Goal: Complete application form: Complete application form

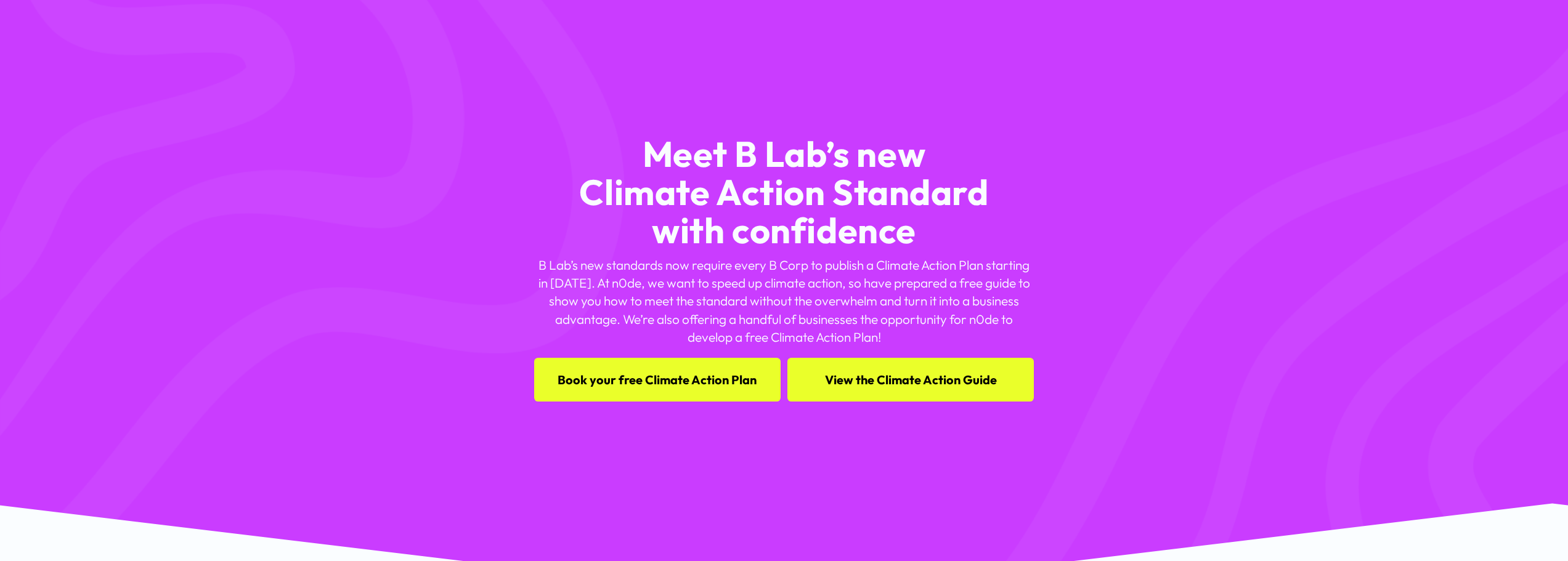
scroll to position [77, 0]
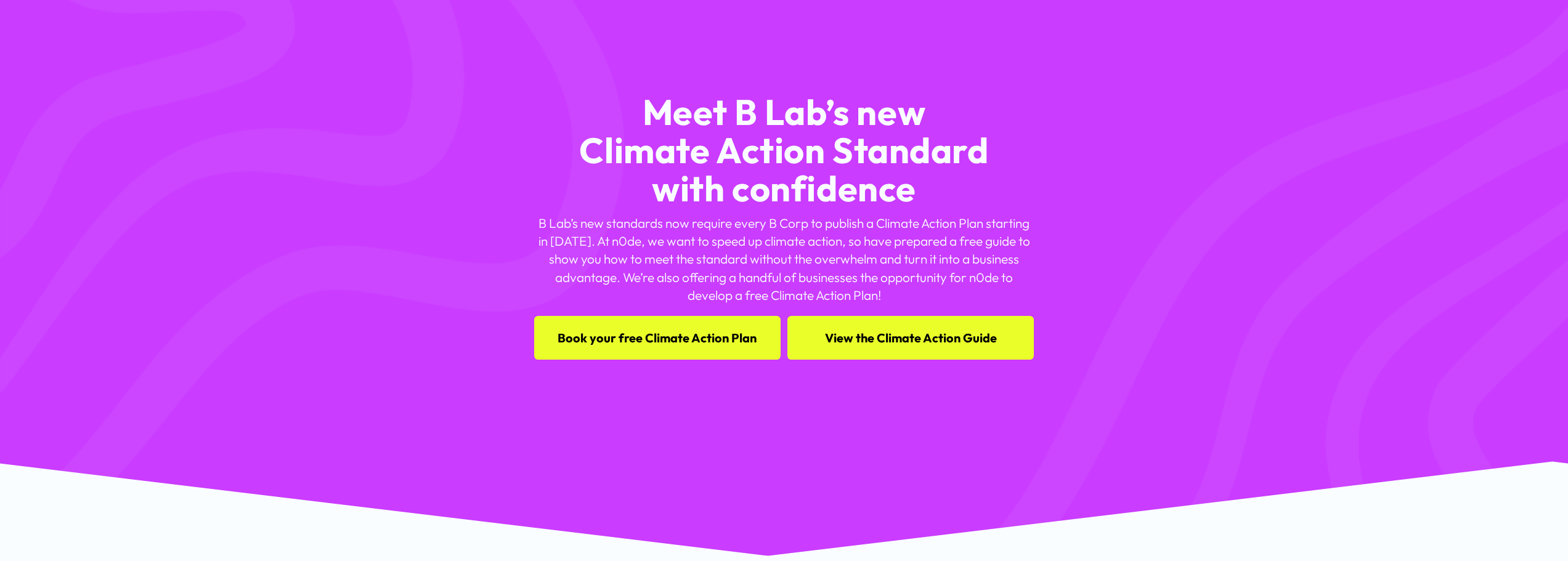
click at [665, 339] on link "Book your free Climate Action Plan" at bounding box center [656, 338] width 246 height 43
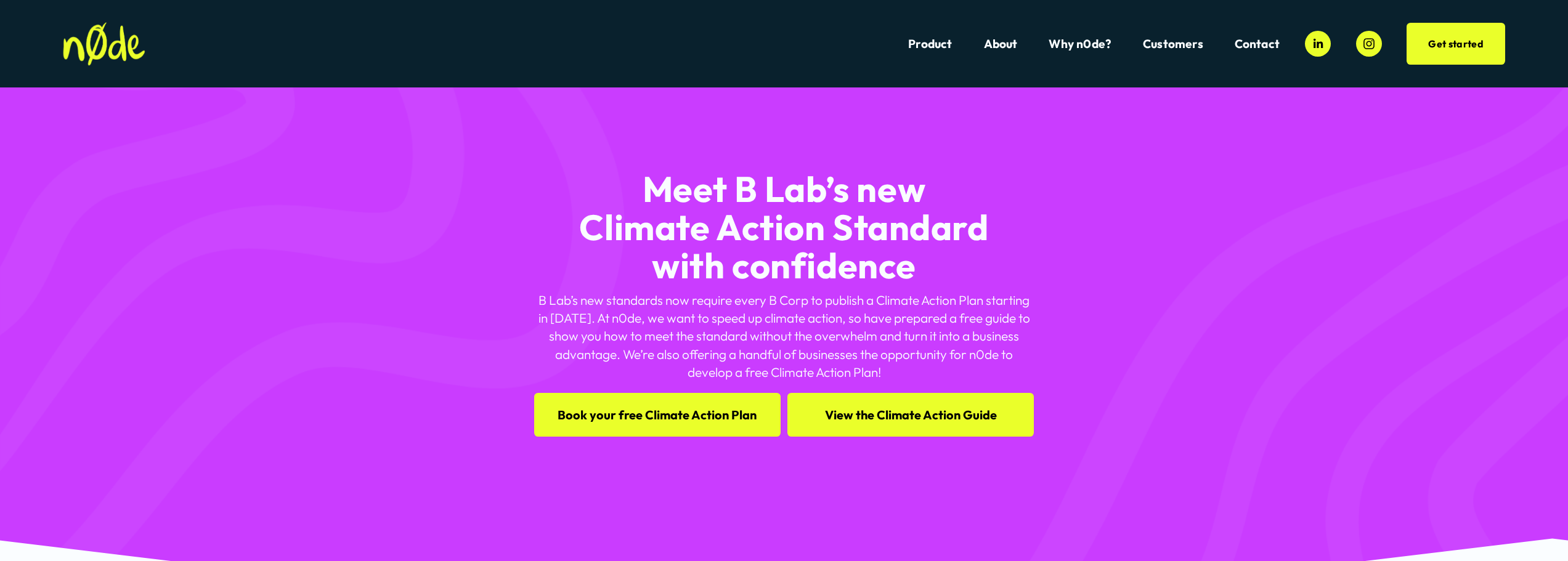
scroll to position [77, 0]
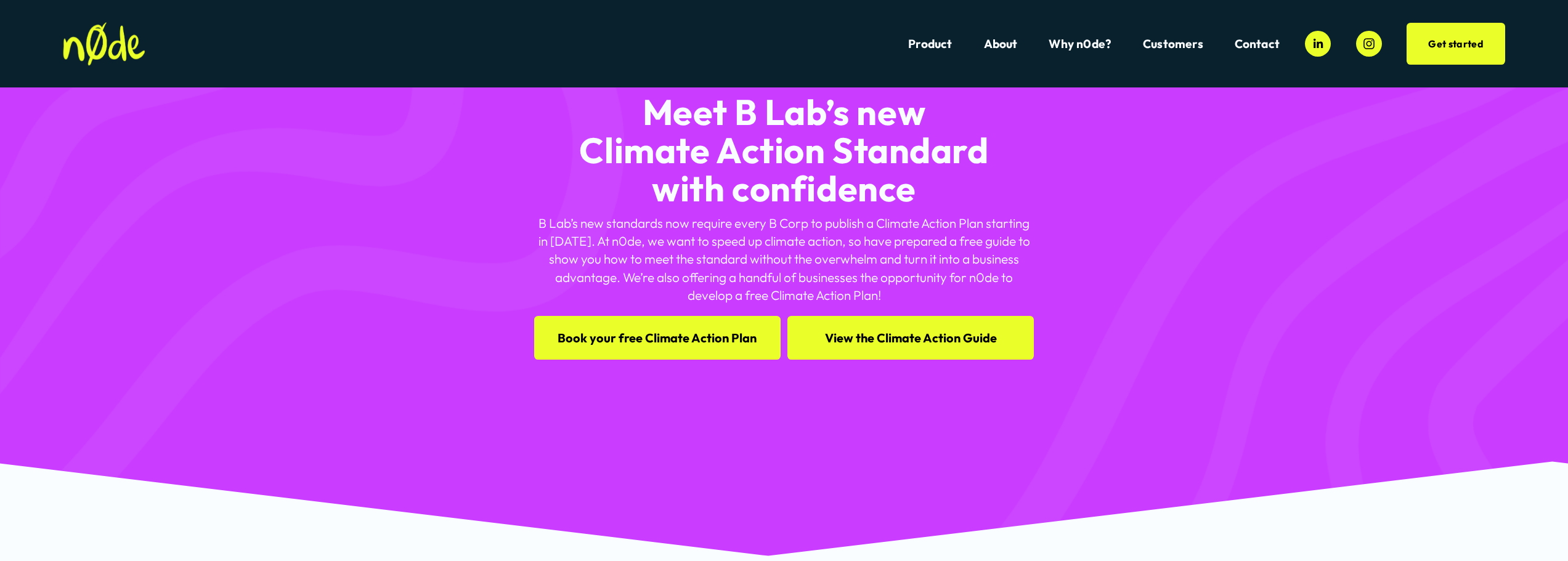
click at [920, 333] on link "View the Climate Action Guide" at bounding box center [910, 338] width 246 height 43
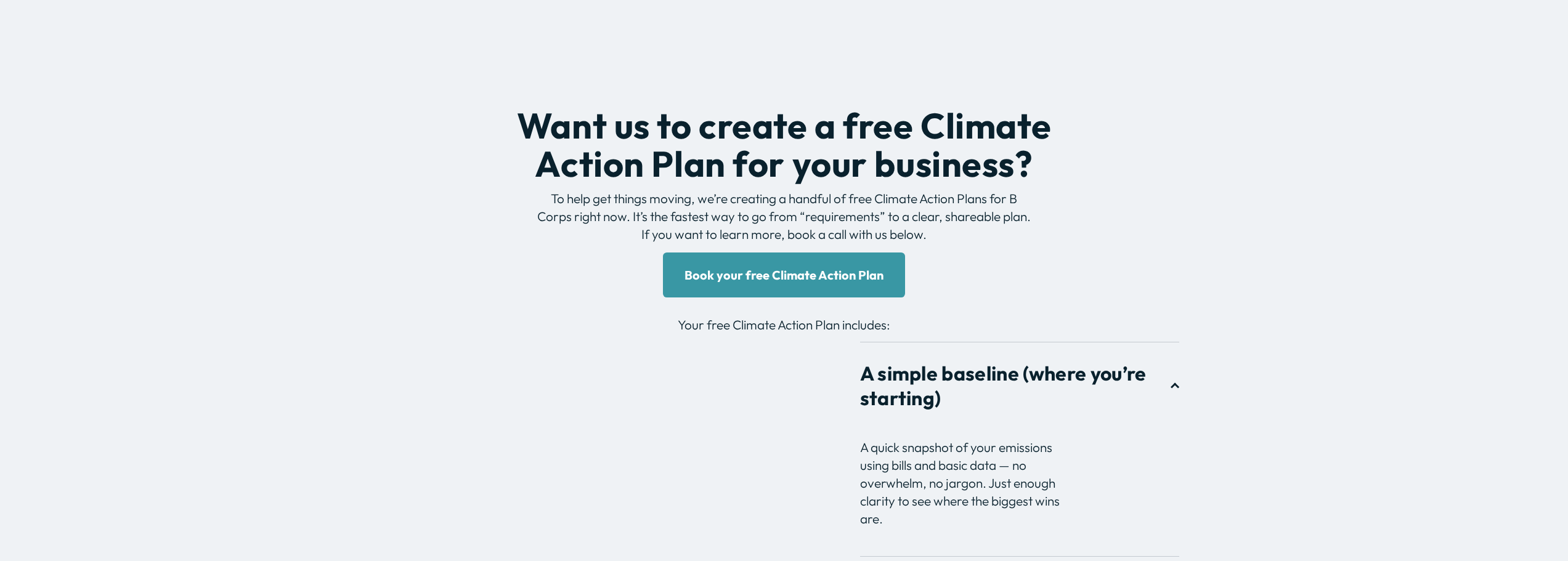
scroll to position [1803, 0]
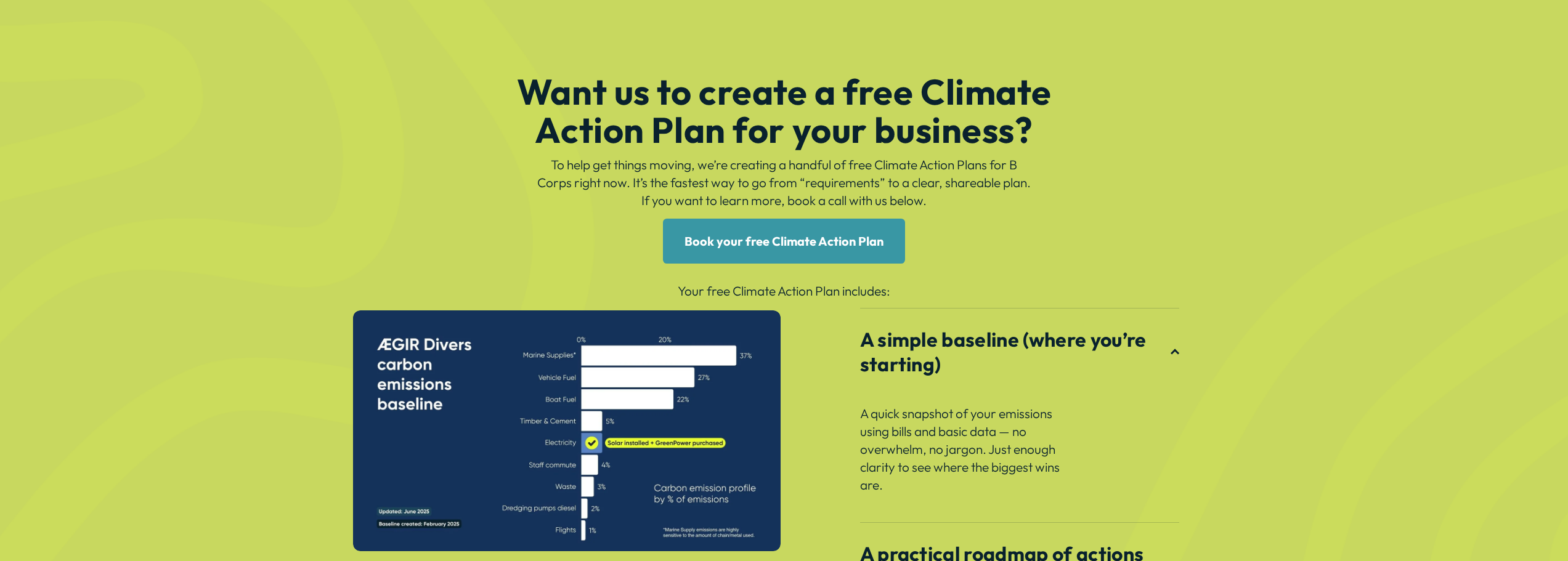
click at [777, 250] on link "Book your free Climate Action Plan" at bounding box center [784, 241] width 243 height 45
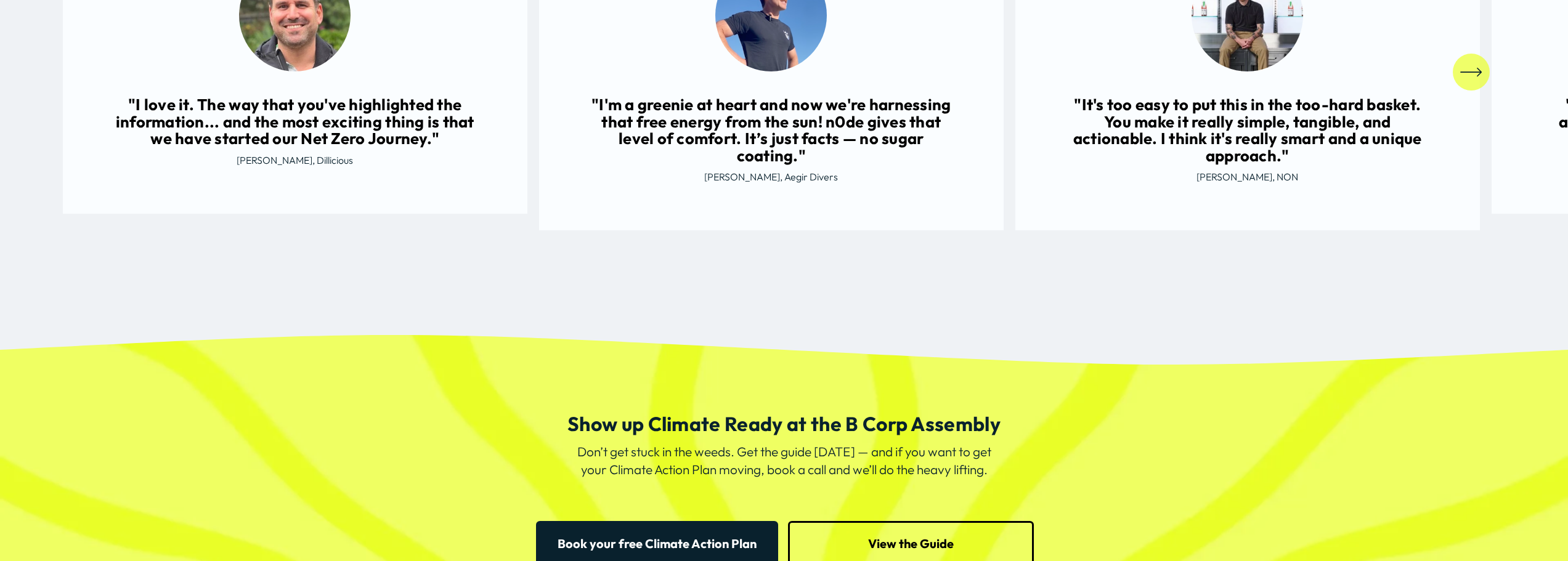
scroll to position [3060, 0]
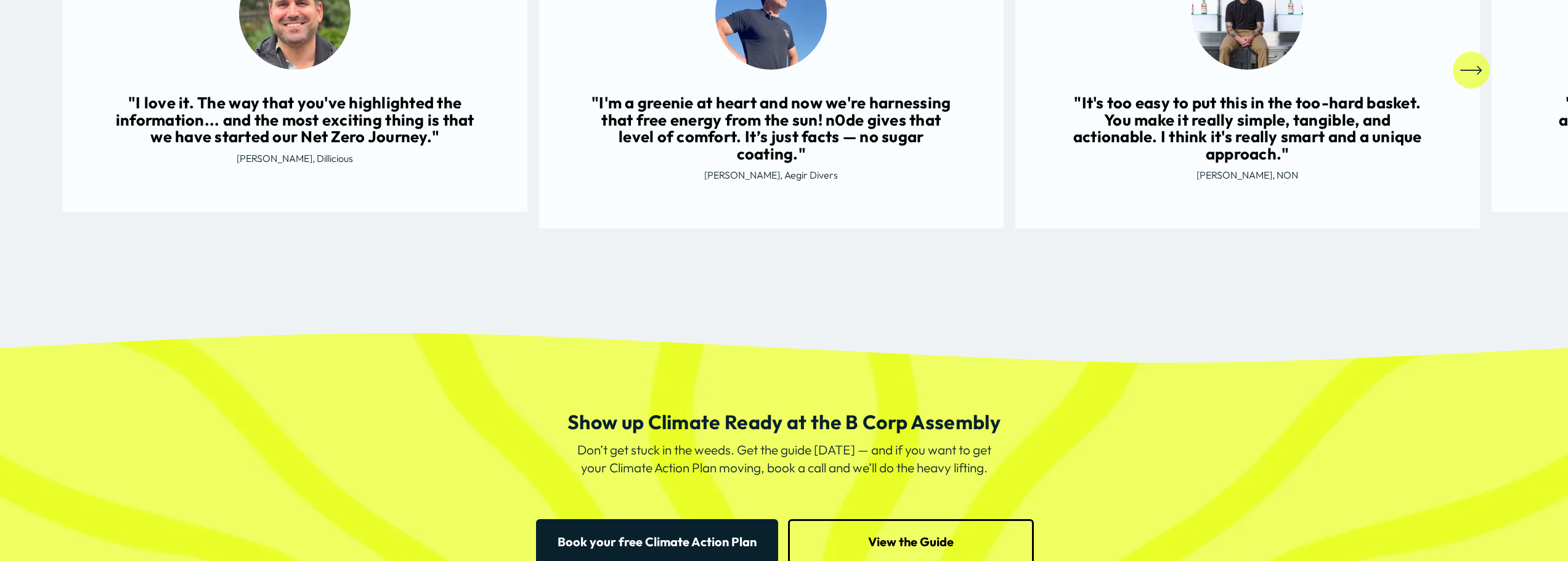
drag, startPoint x: 982, startPoint y: 253, endPoint x: 928, endPoint y: 294, distance: 67.8
click at [928, 294] on div "Here’s what other founders are saying "I love it. The way that you've highlight…" at bounding box center [784, 20] width 1568 height 623
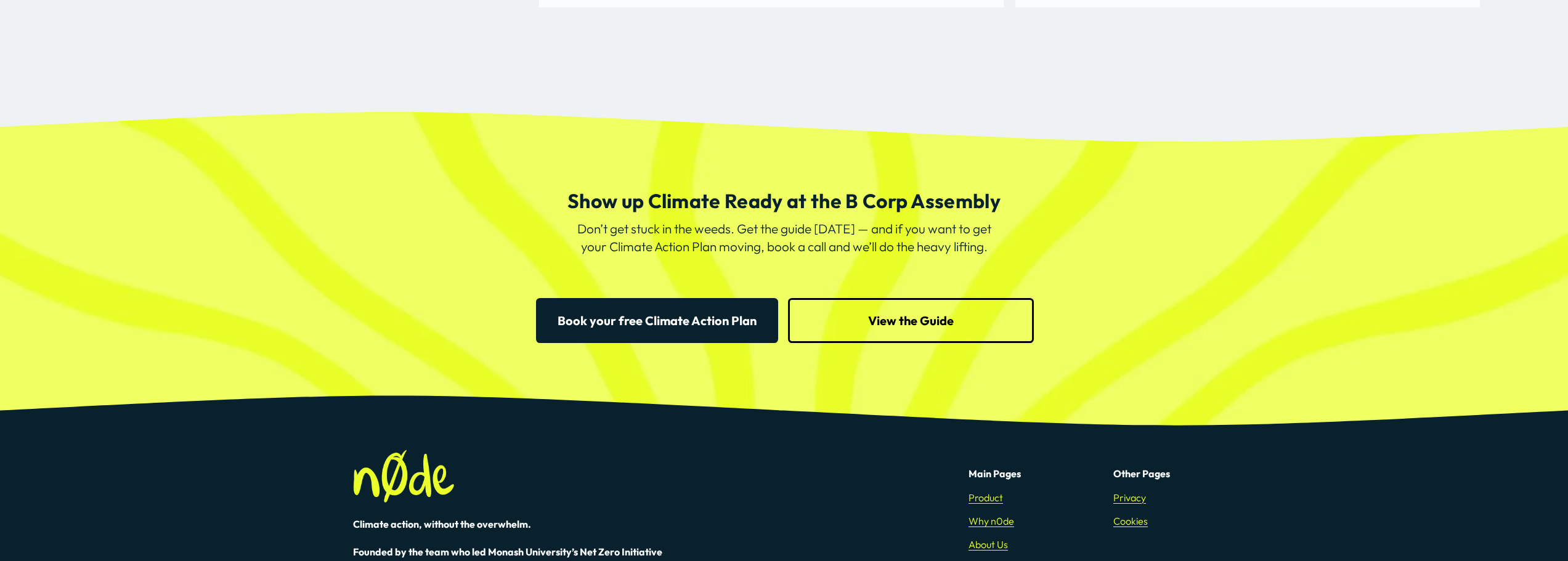
scroll to position [3353, 0]
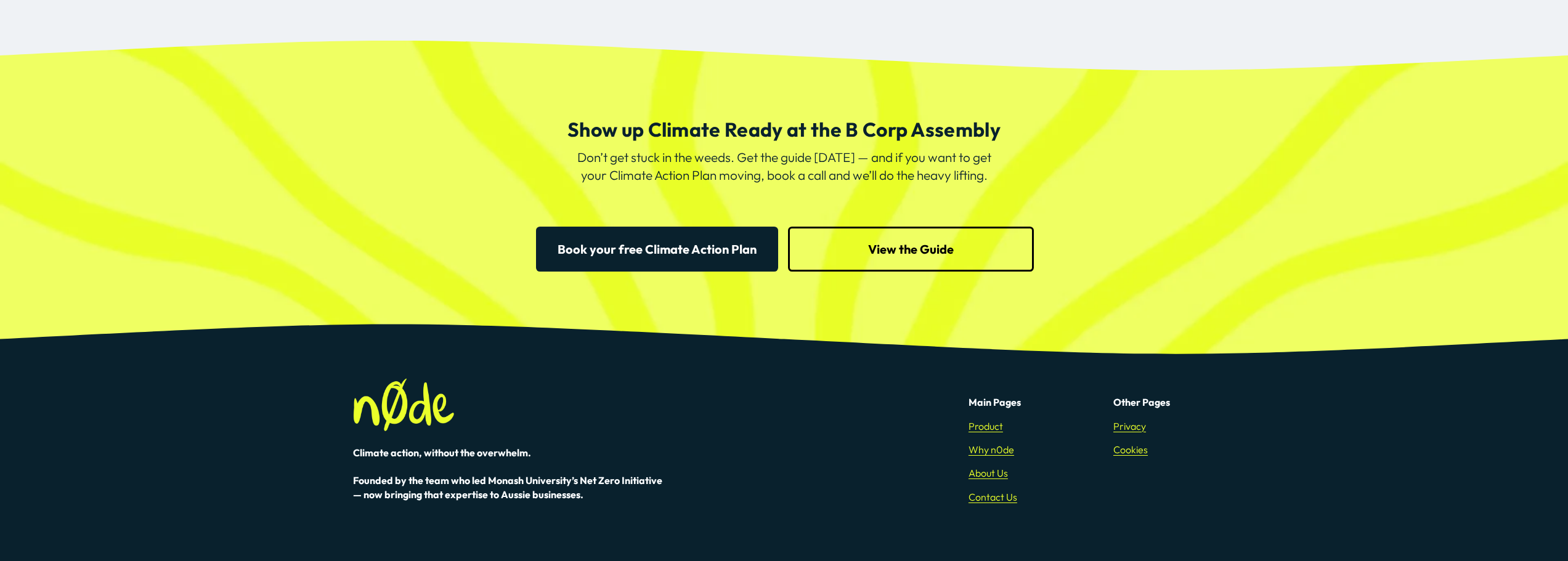
click at [920, 259] on link "View the Guide" at bounding box center [910, 249] width 246 height 45
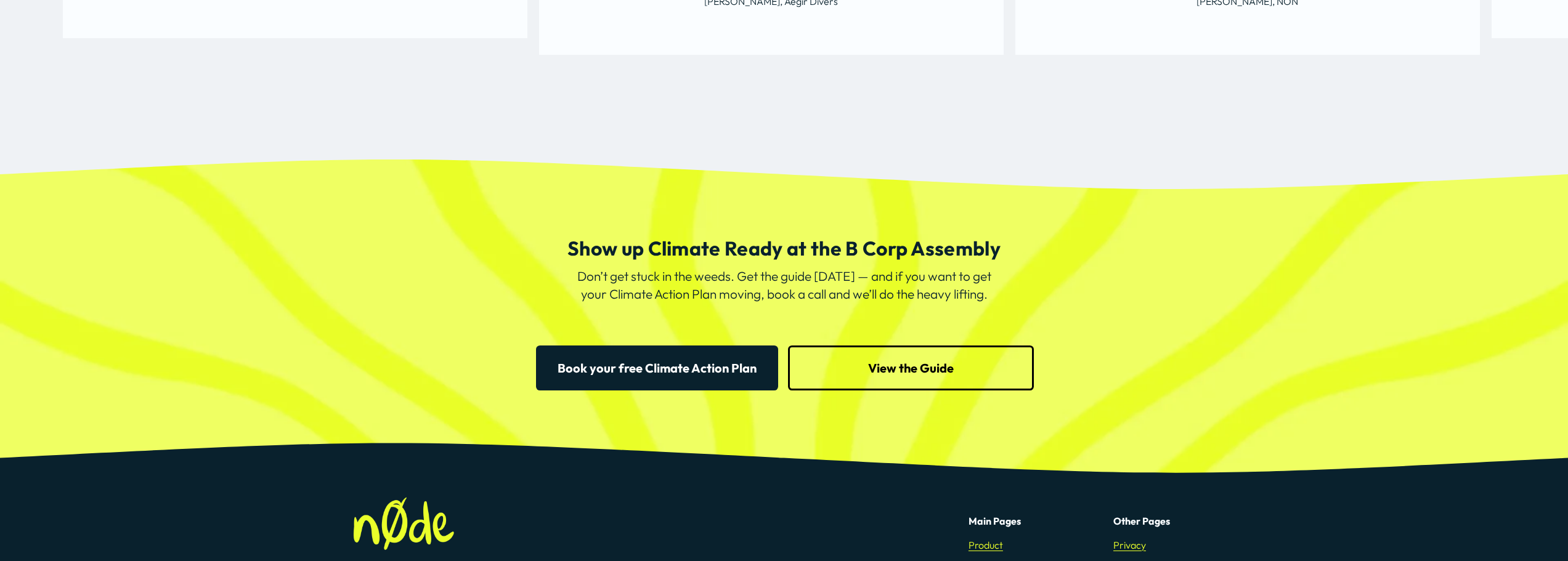
scroll to position [3458, 0]
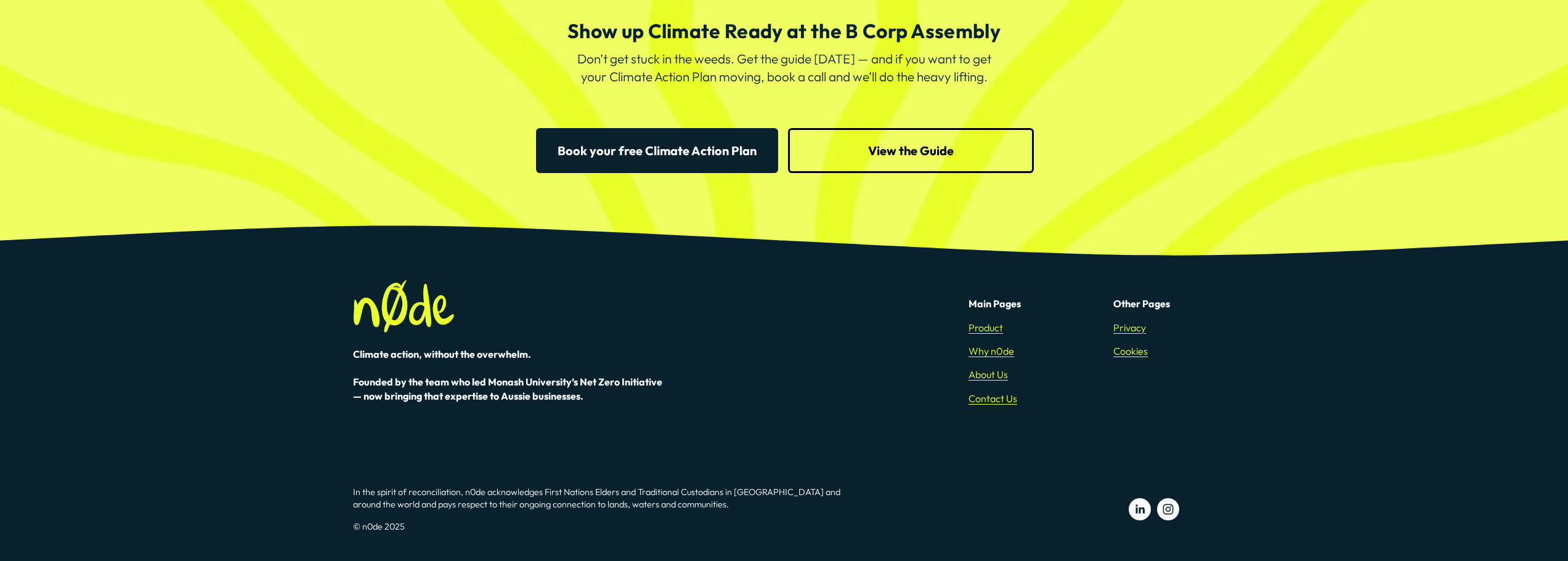
click at [705, 147] on link "Book your free Climate Action Plan" at bounding box center [657, 150] width 243 height 45
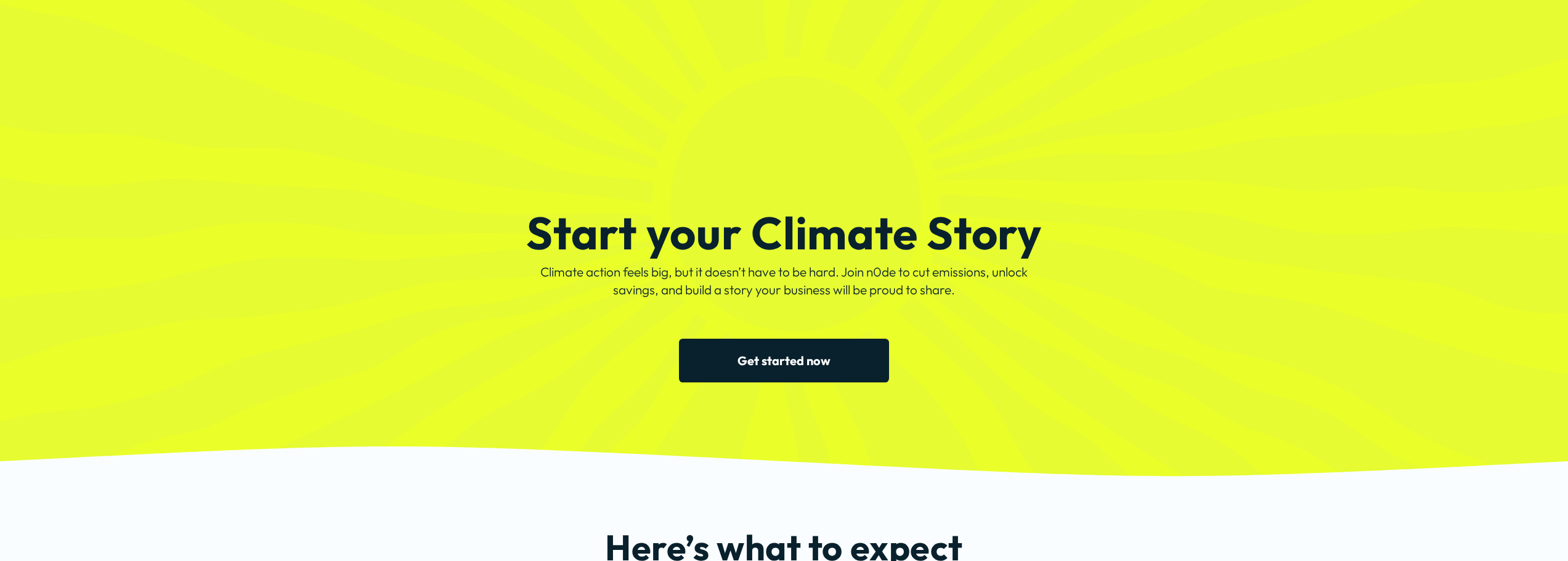
scroll to position [215, 0]
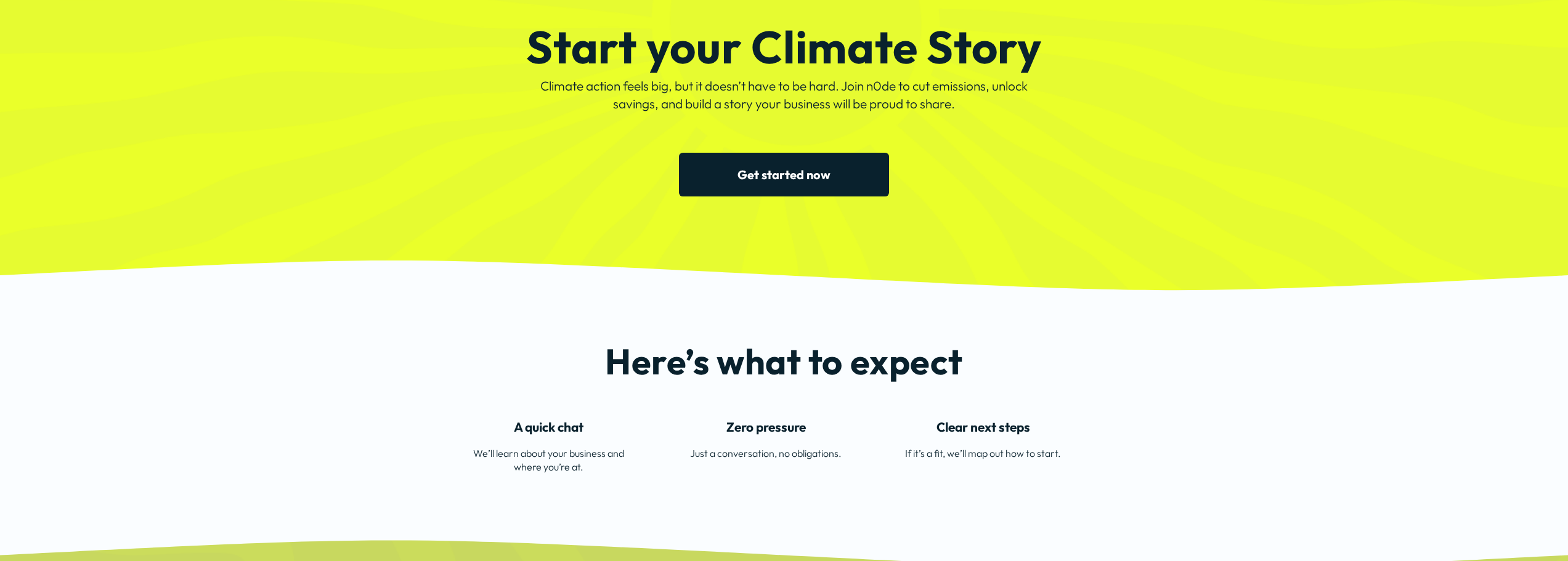
click at [767, 180] on link "Get started now" at bounding box center [784, 175] width 210 height 43
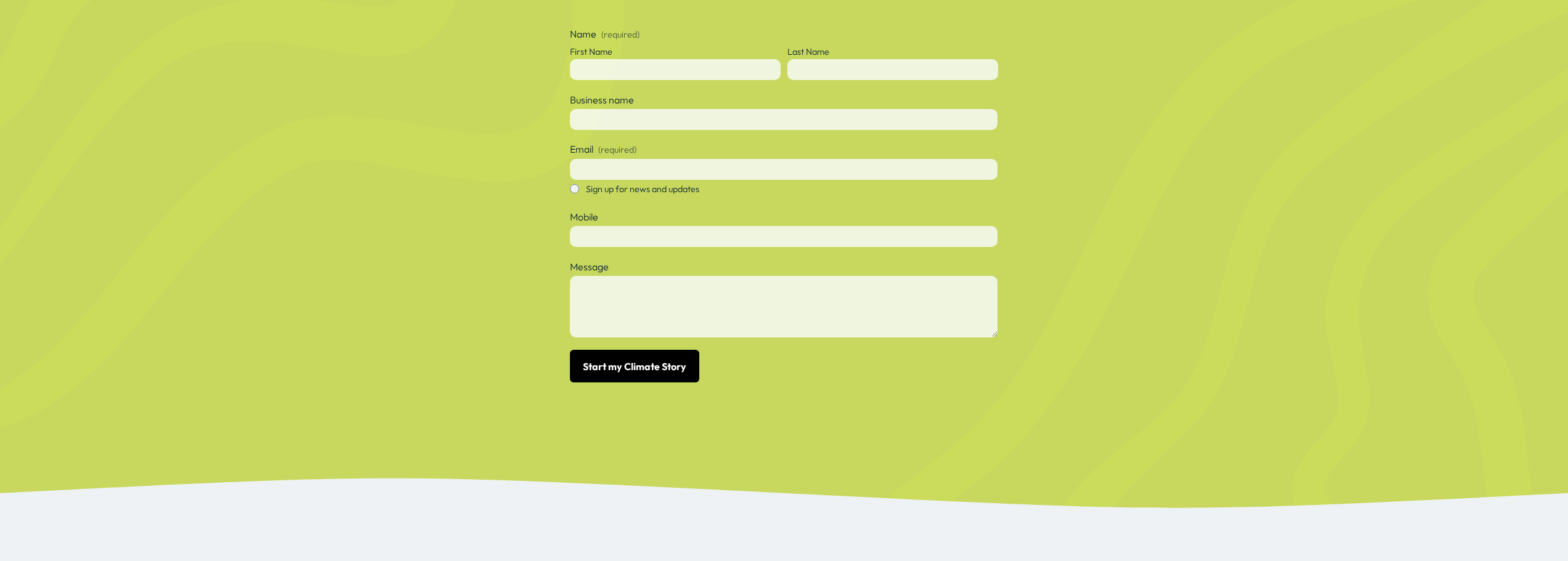
scroll to position [849, 0]
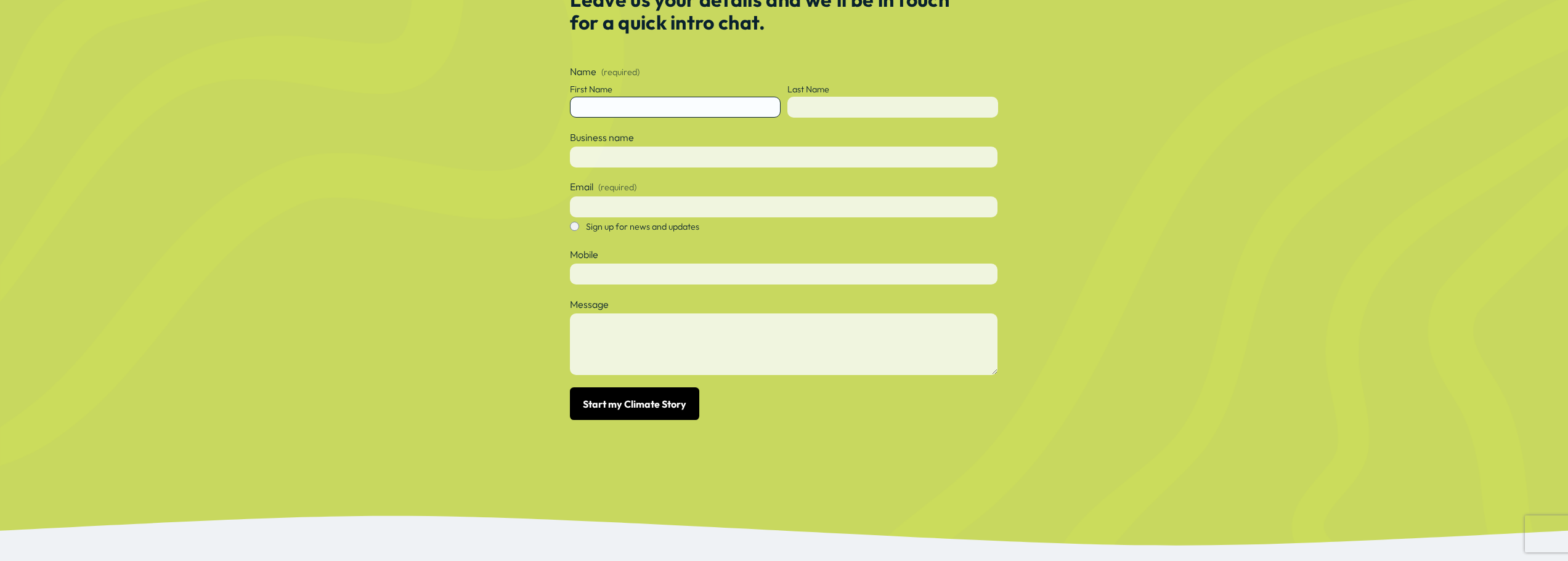
click at [606, 109] on input "First Name" at bounding box center [675, 107] width 210 height 21
type input "*****"
type input "*******"
type input "****"
click at [665, 204] on input "Email (required)" at bounding box center [784, 207] width 428 height 21
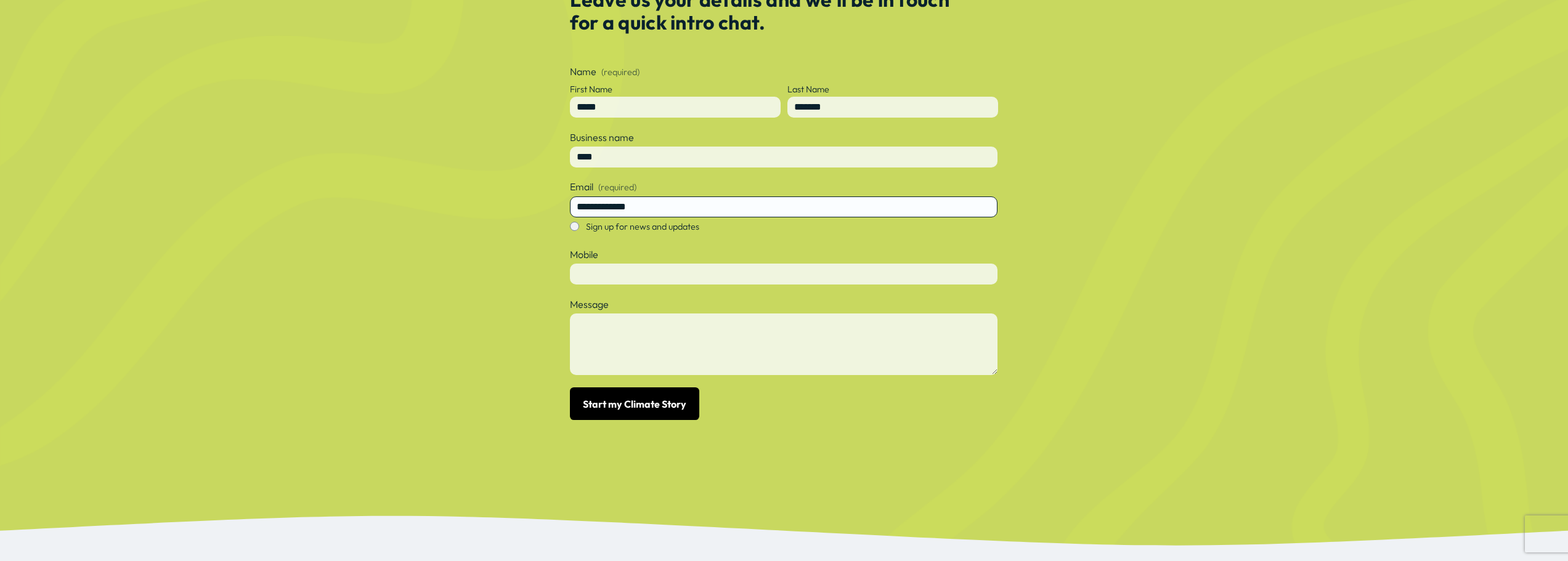
type input "**********"
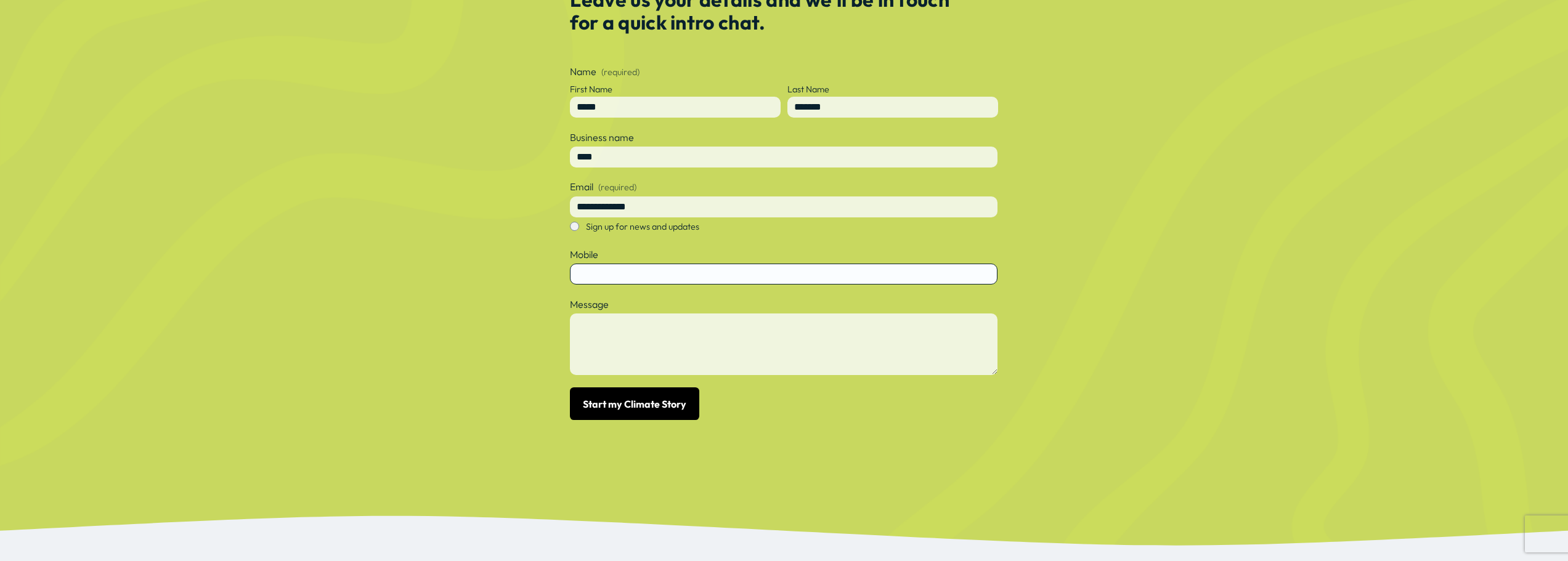
click at [595, 280] on input "text" at bounding box center [784, 274] width 428 height 21
type input "**********"
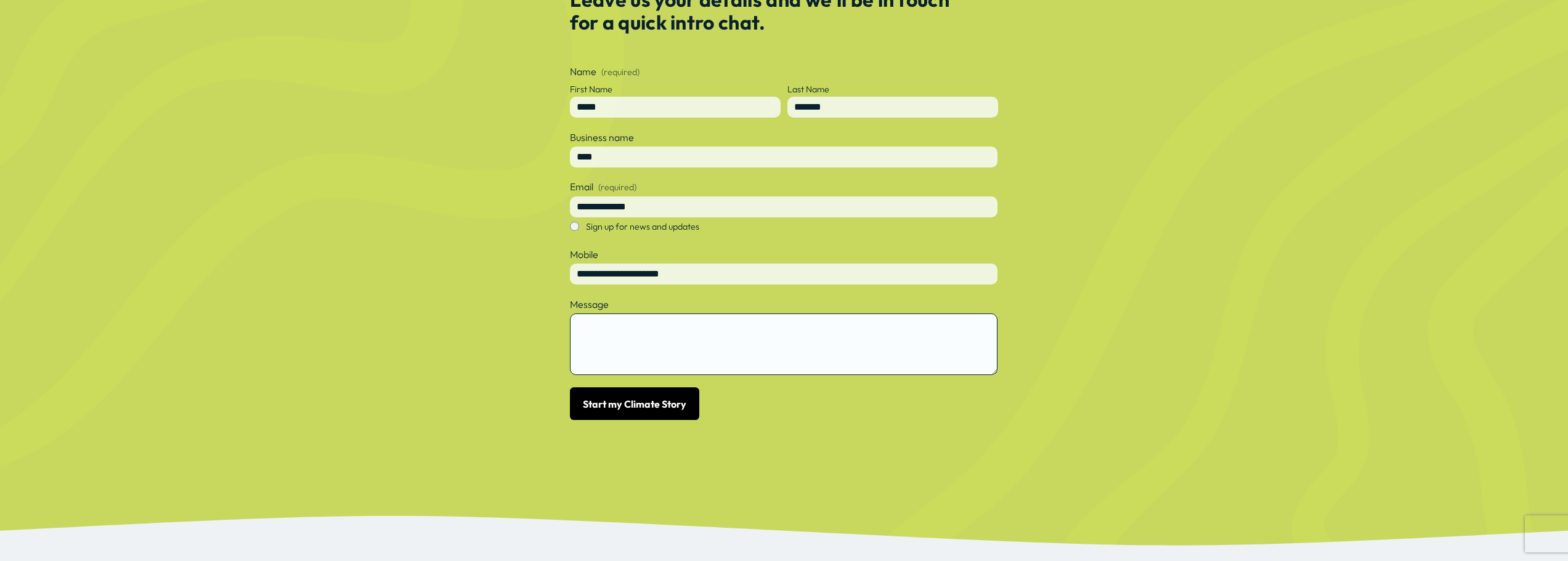
click at [671, 335] on textarea "Message" at bounding box center [784, 344] width 428 height 62
type textarea "******"
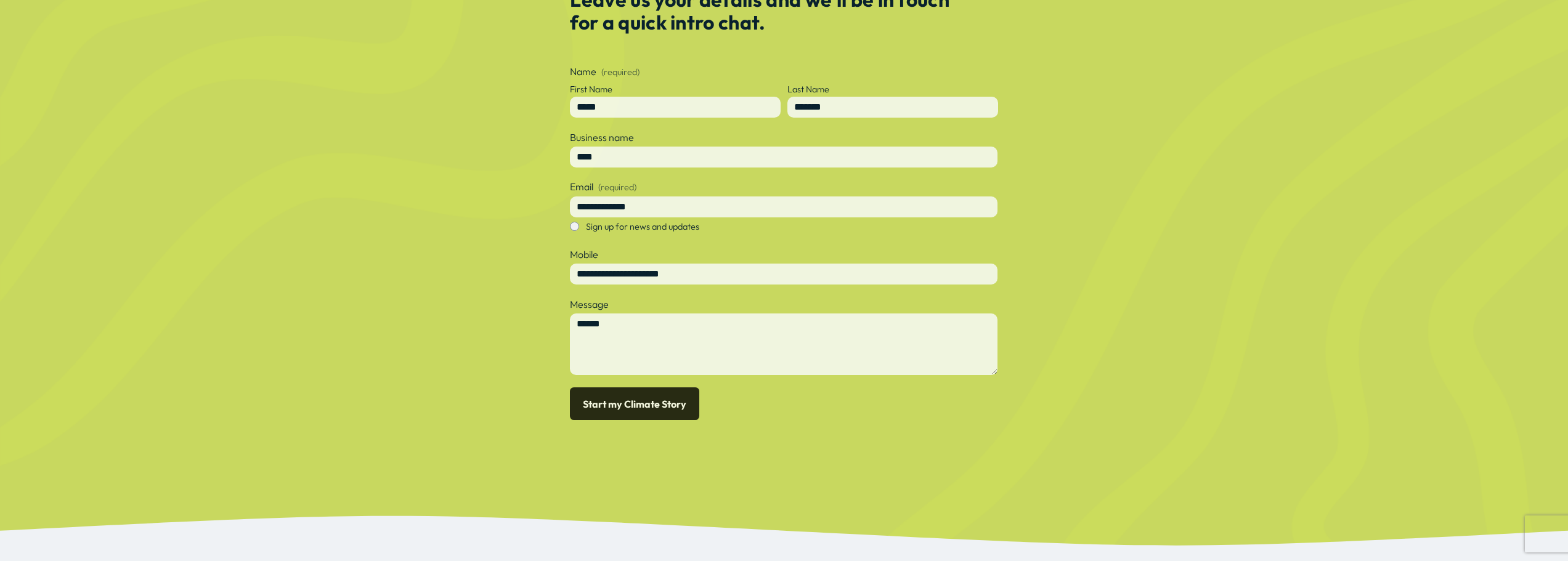
click at [648, 406] on button "Start my Climate Story Start my Climate Story" at bounding box center [635, 404] width 130 height 33
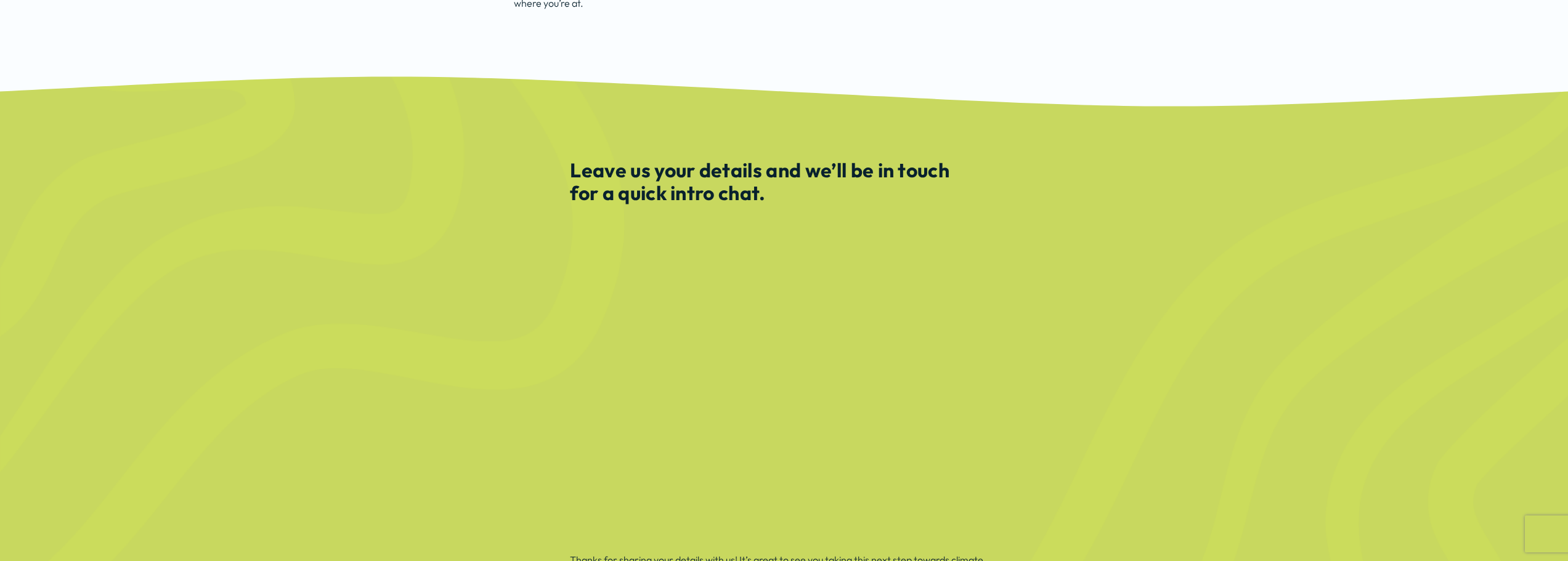
scroll to position [677, 0]
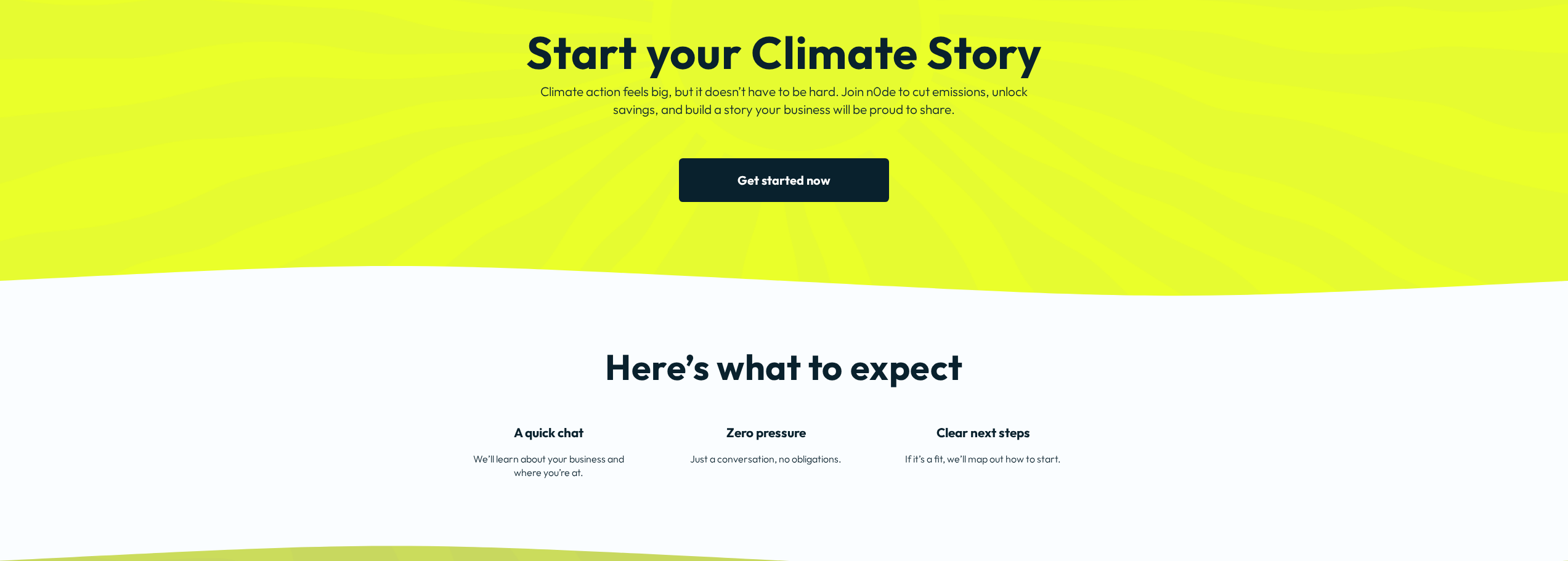
scroll to position [215, 0]
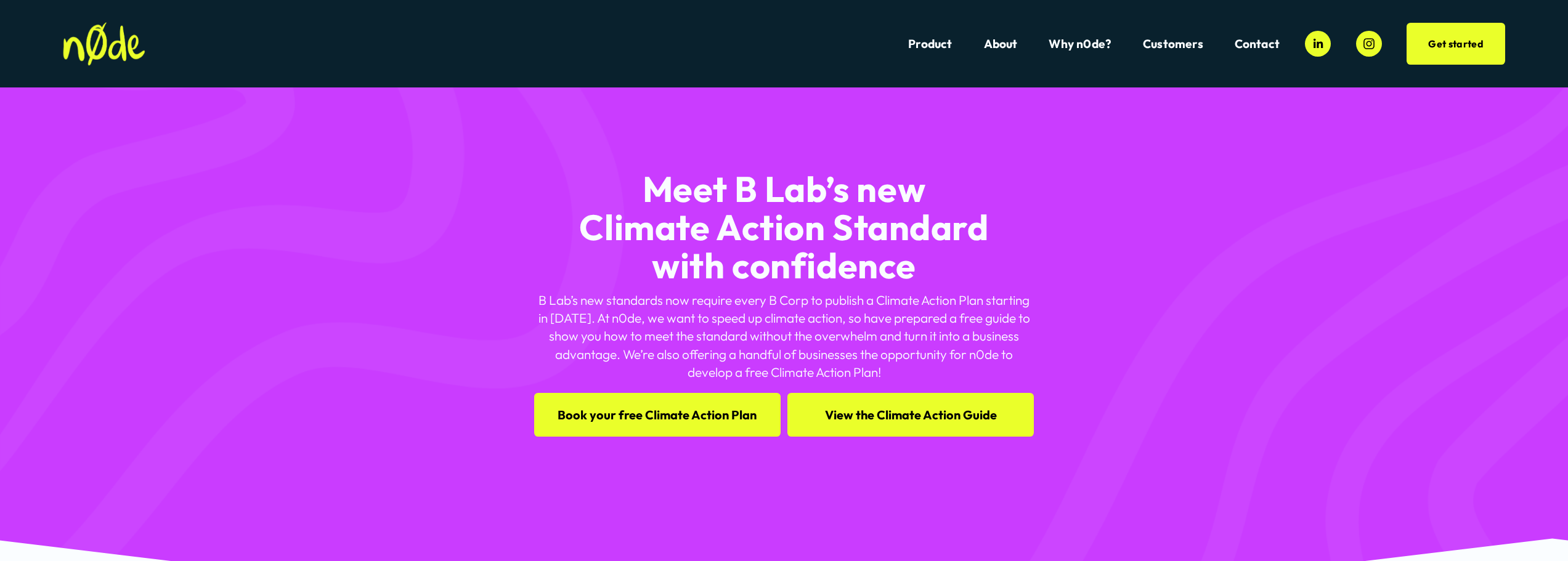
click at [634, 419] on link "Book your free Climate Action Plan" at bounding box center [656, 414] width 246 height 43
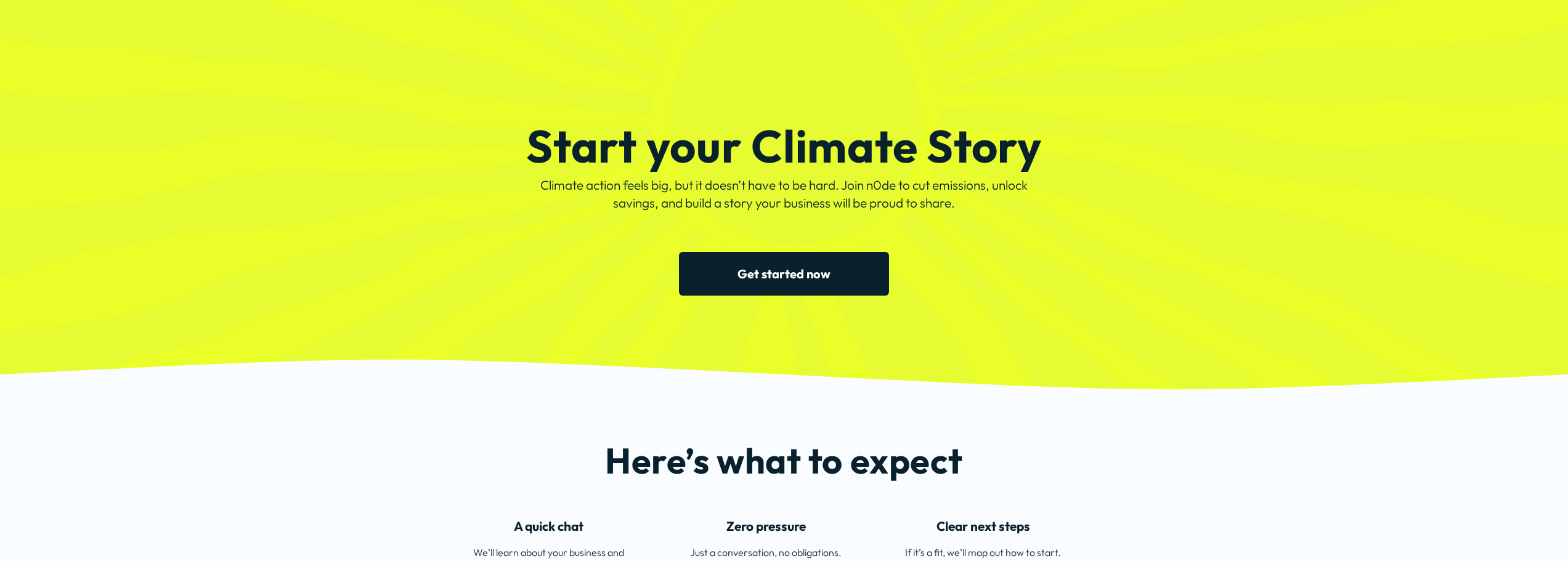
scroll to position [62, 0]
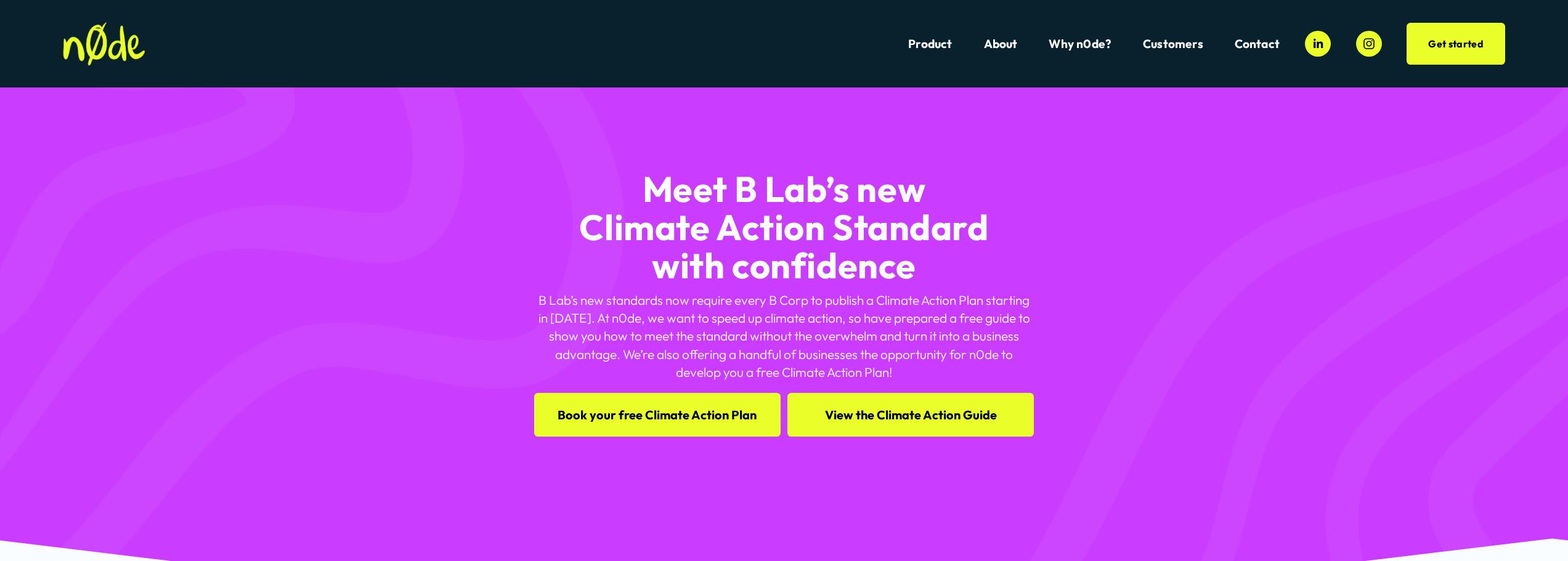
click at [658, 421] on link "Book your free Climate Action Plan" at bounding box center [656, 414] width 246 height 43
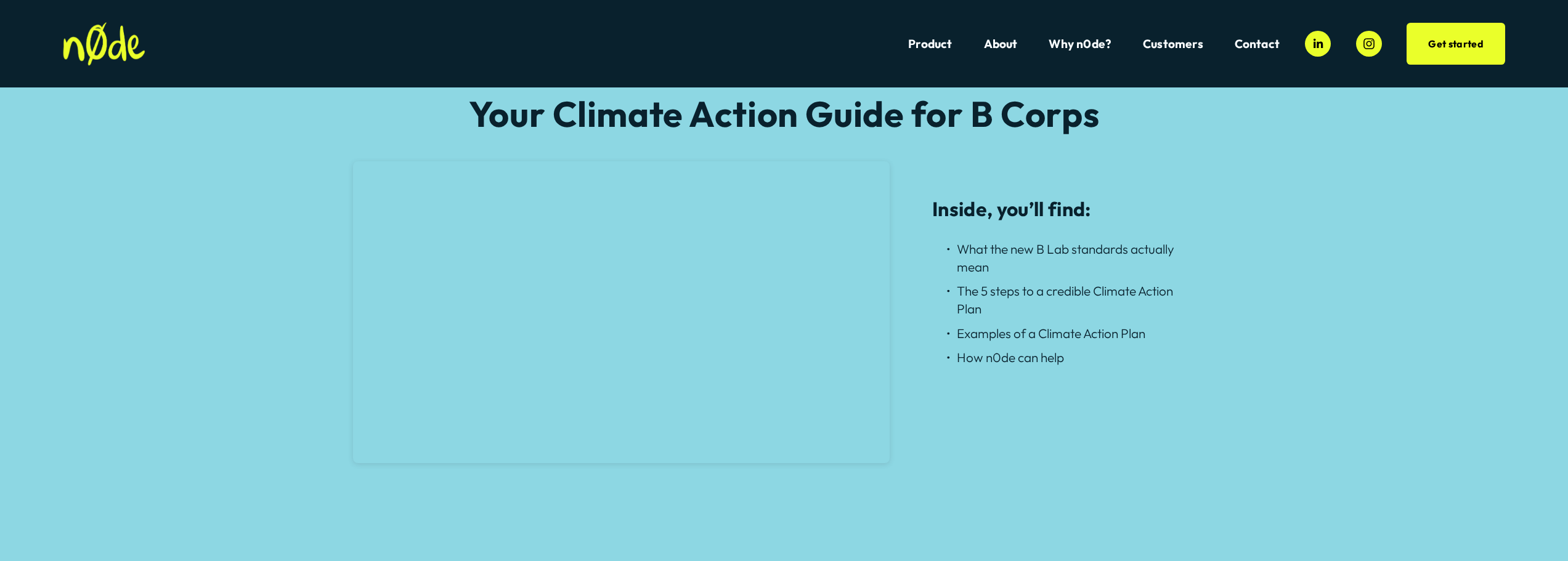
scroll to position [1123, 0]
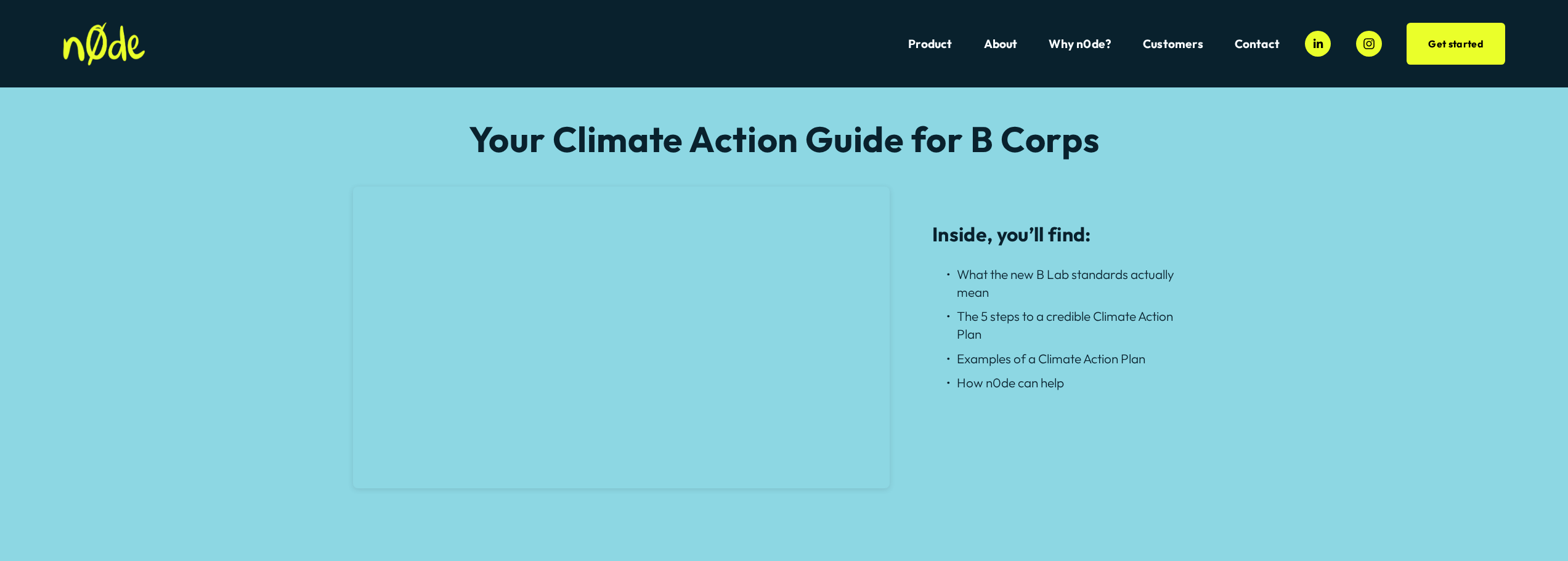
click at [958, 444] on div "Your Climate Action Guide for B Corps Inside, you’ll find: What the new B Lab s…" at bounding box center [784, 308] width 1568 height 377
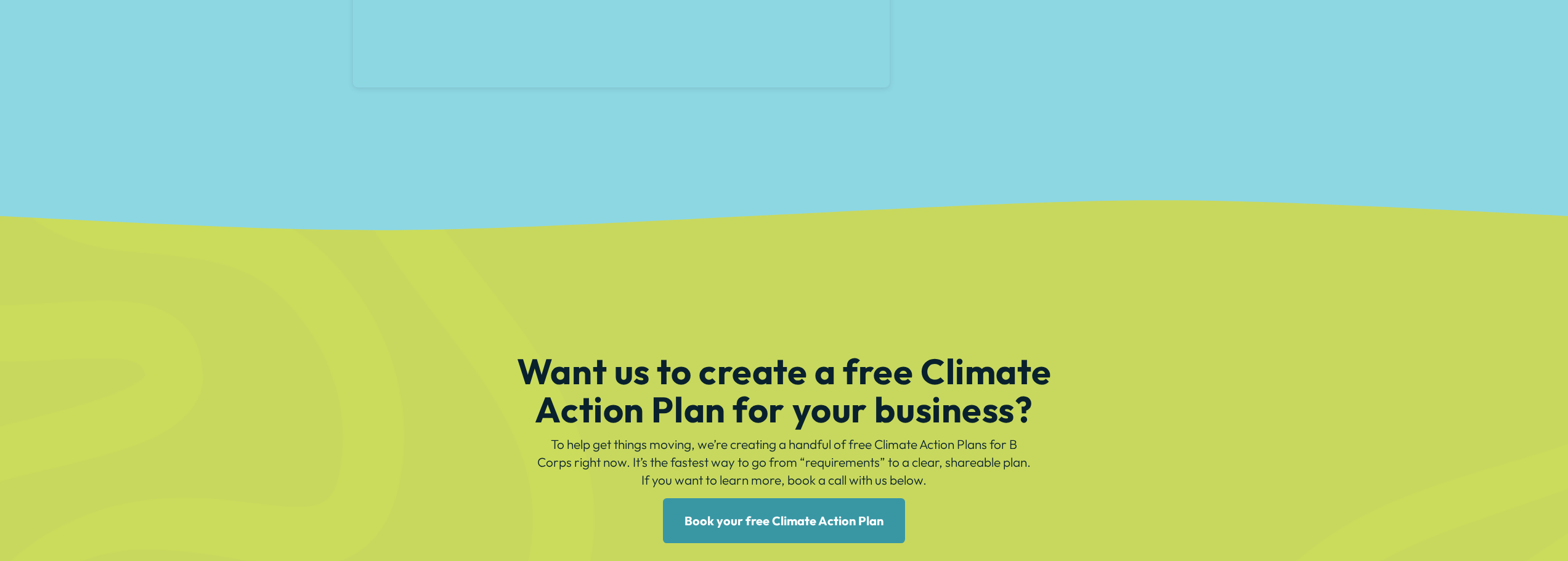
scroll to position [1878, 0]
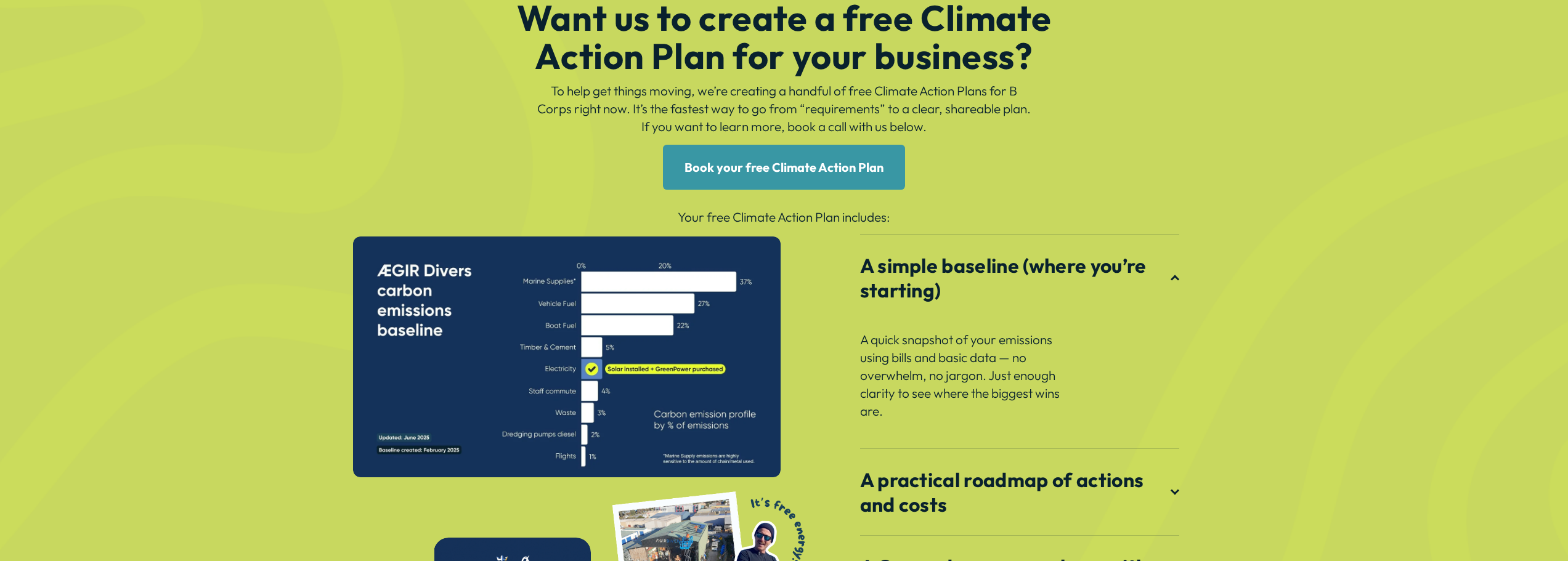
click at [831, 175] on link "Book your free Climate Action Plan" at bounding box center [784, 168] width 243 height 45
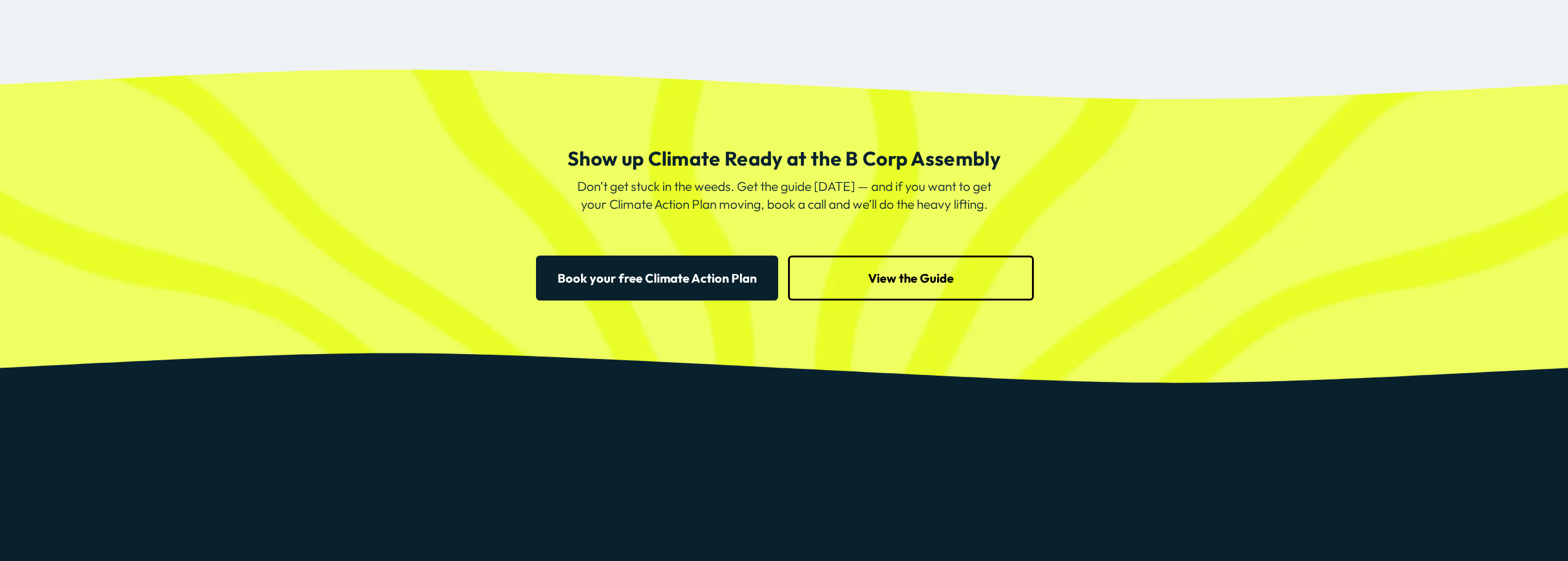
scroll to position [3416, 0]
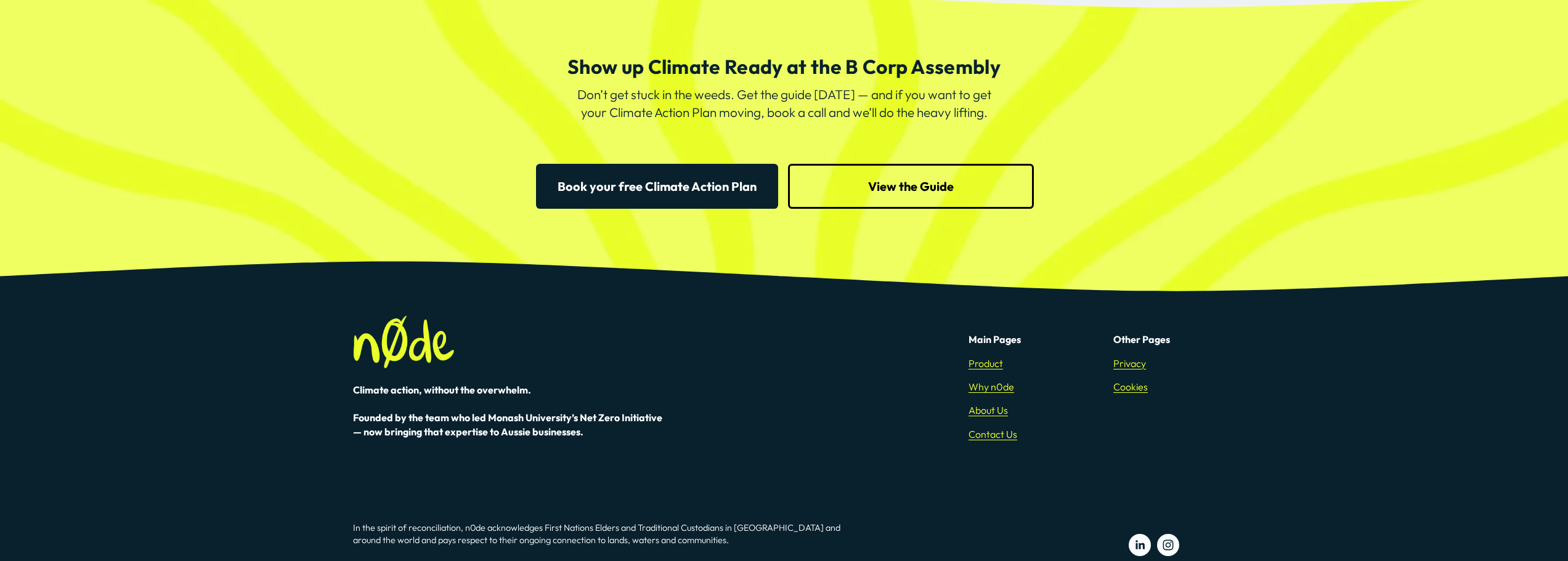
click at [685, 195] on link "Book your free Climate Action Plan" at bounding box center [657, 187] width 243 height 45
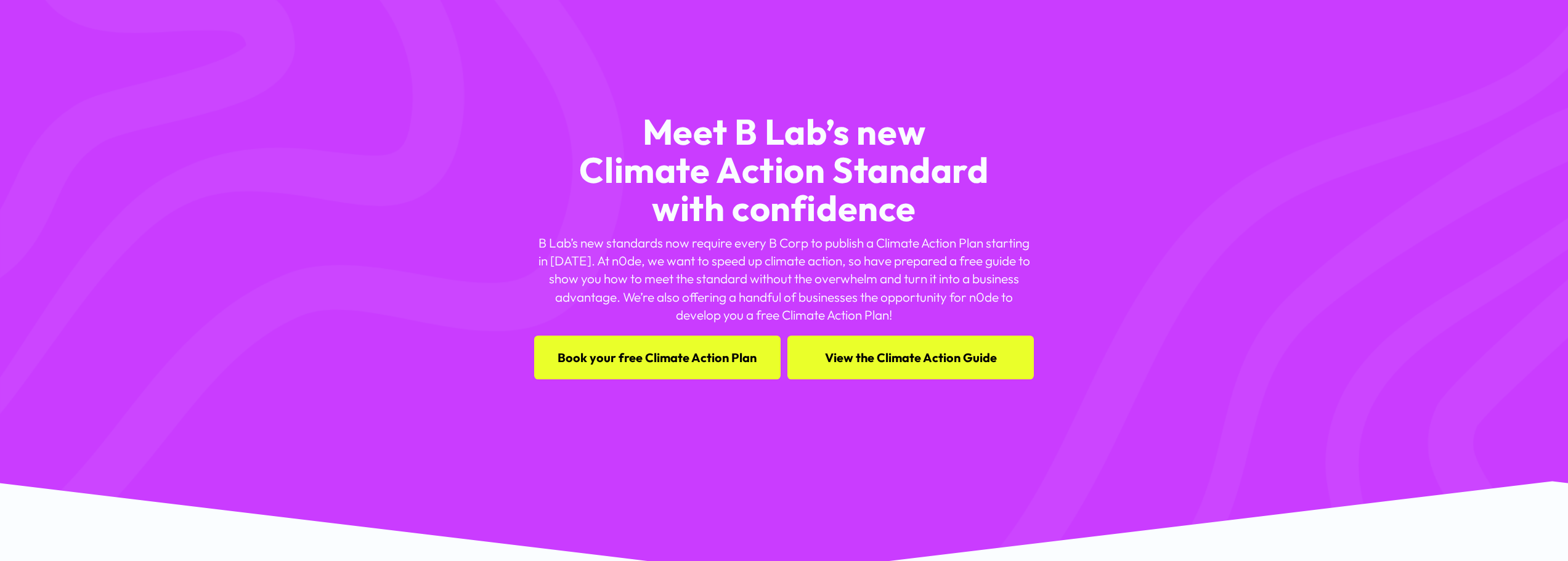
scroll to position [246, 0]
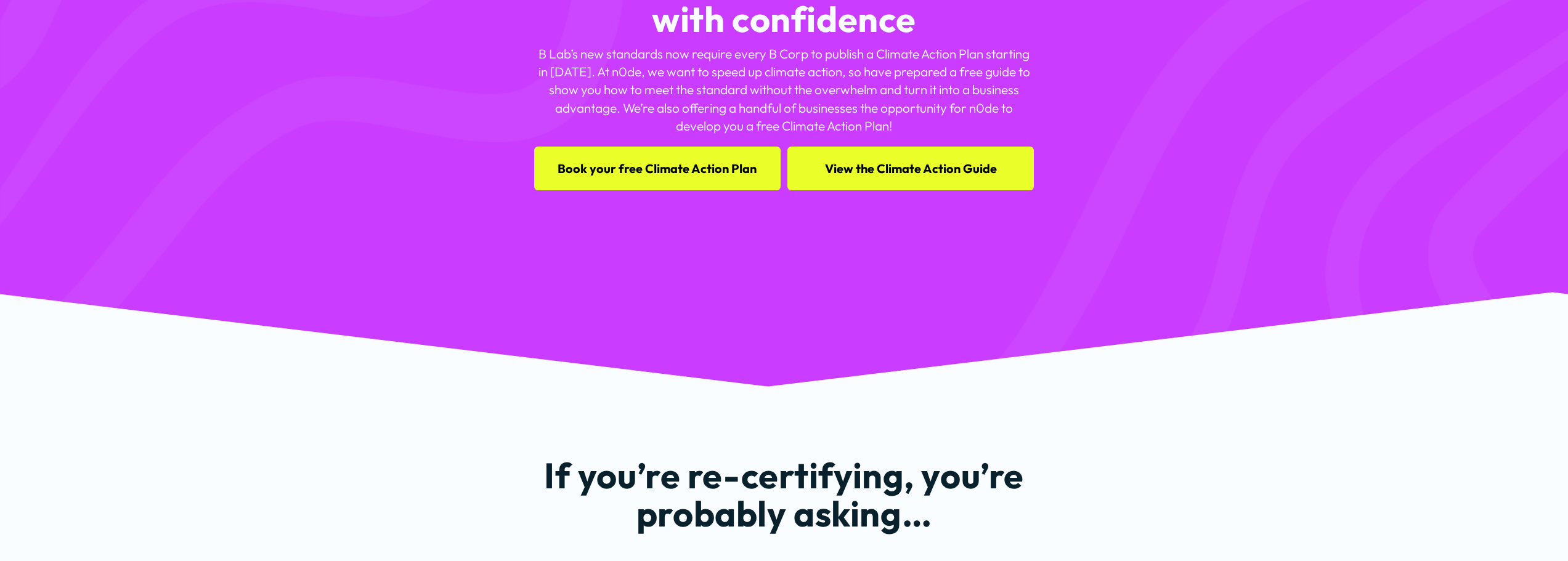
click at [985, 159] on link "View the Climate Action Guide" at bounding box center [910, 168] width 246 height 43
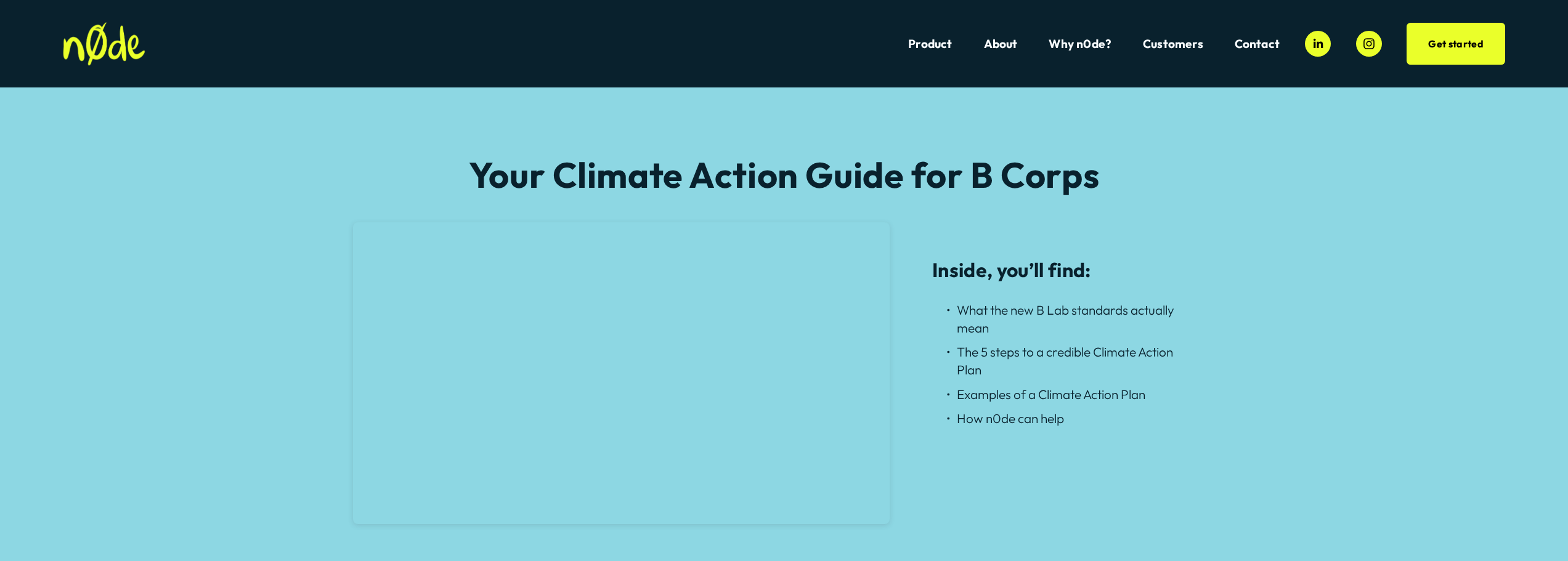
scroll to position [1077, 0]
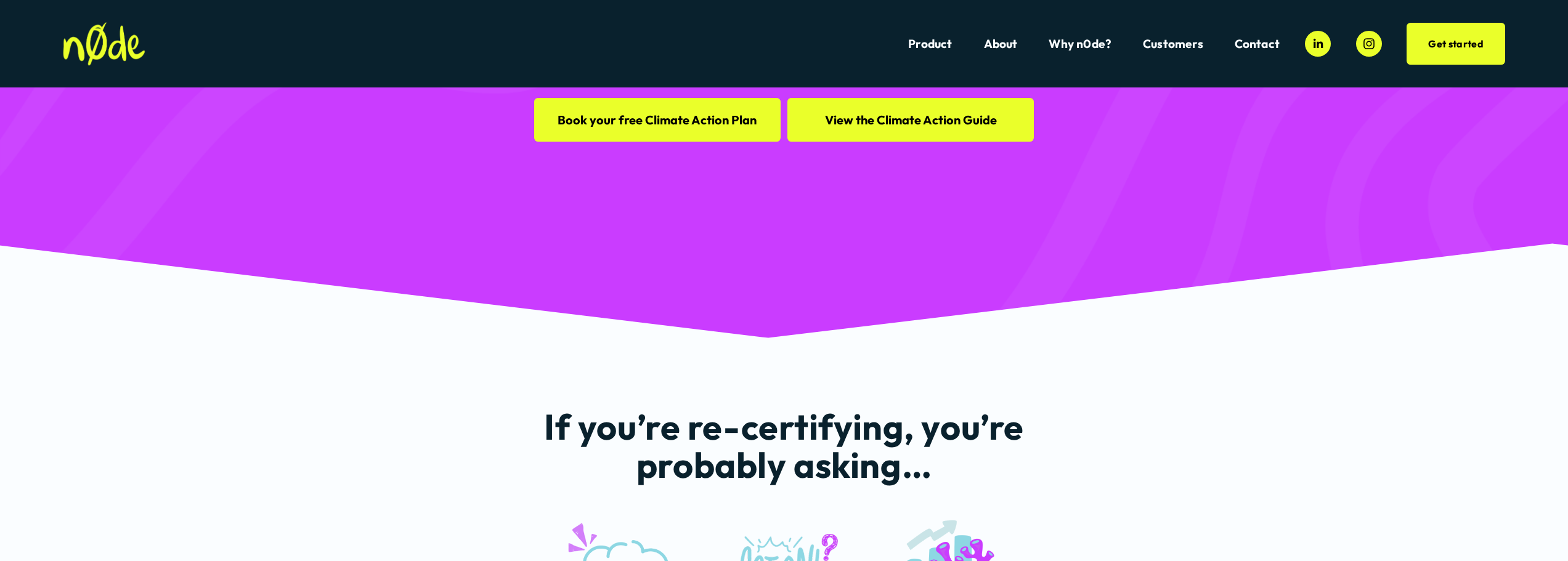
scroll to position [293, 0]
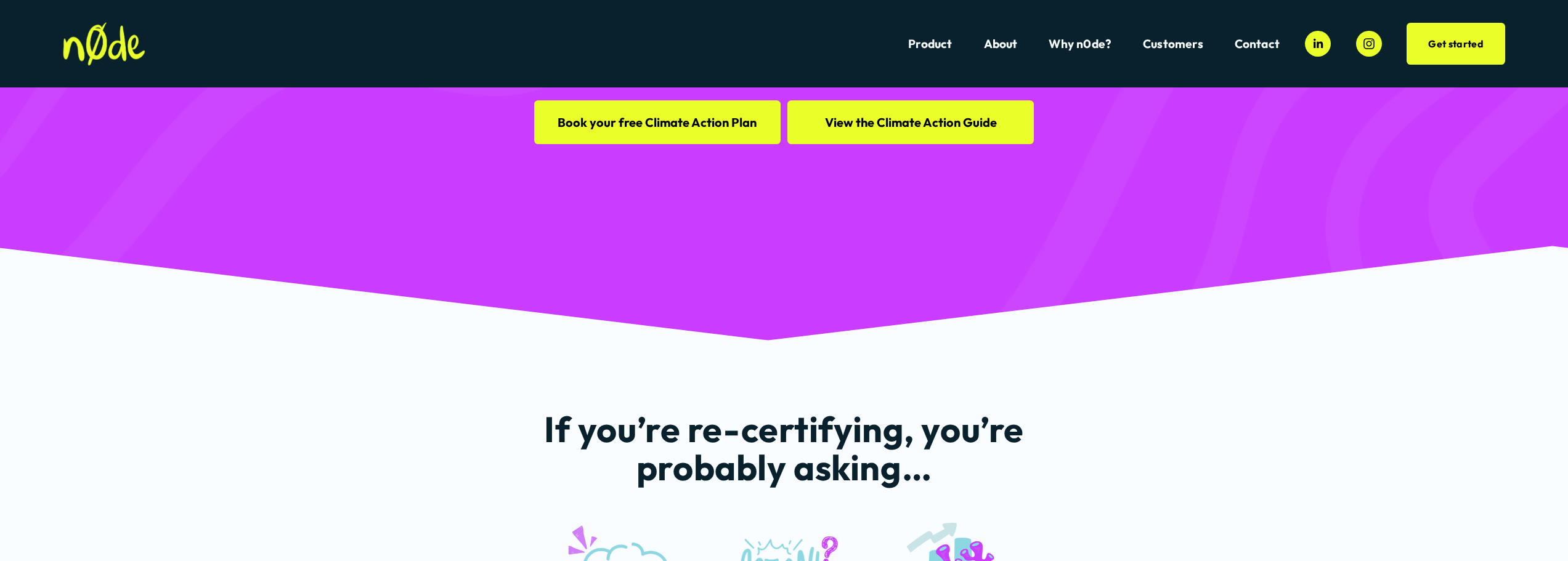
click at [94, 38] on img at bounding box center [103, 44] width 83 height 43
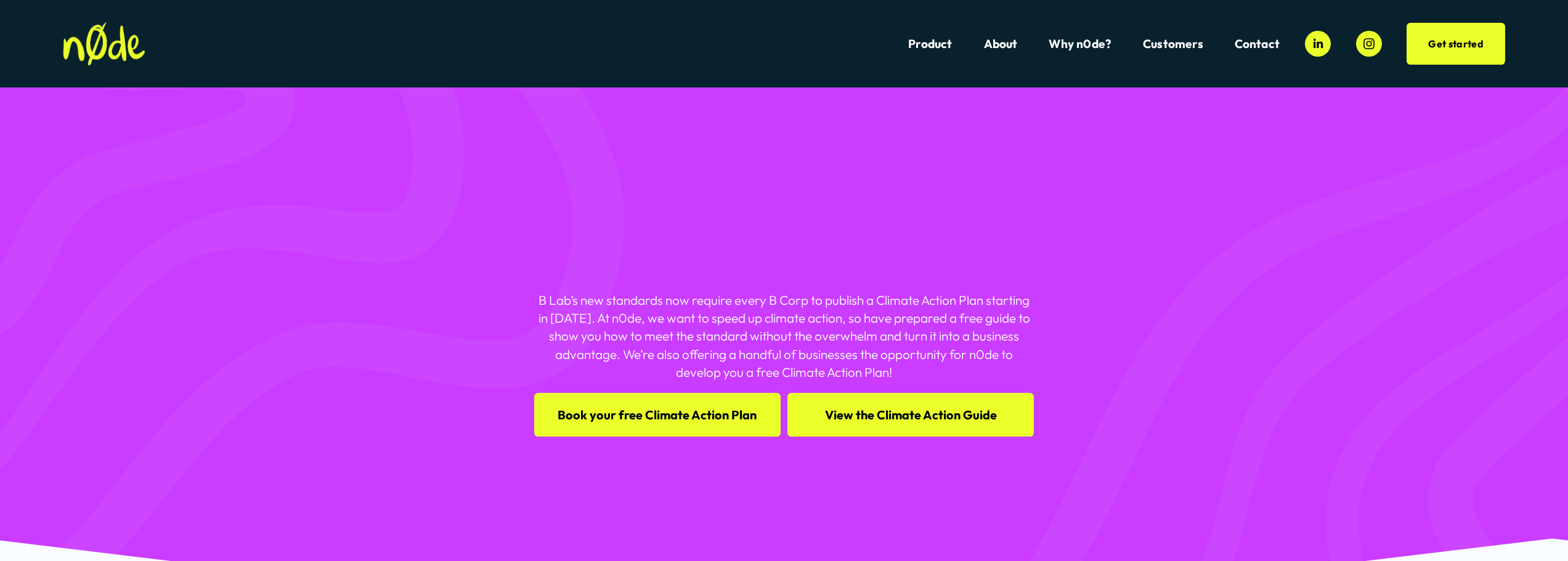
scroll to position [293, 0]
